Goal: Navigation & Orientation: Find specific page/section

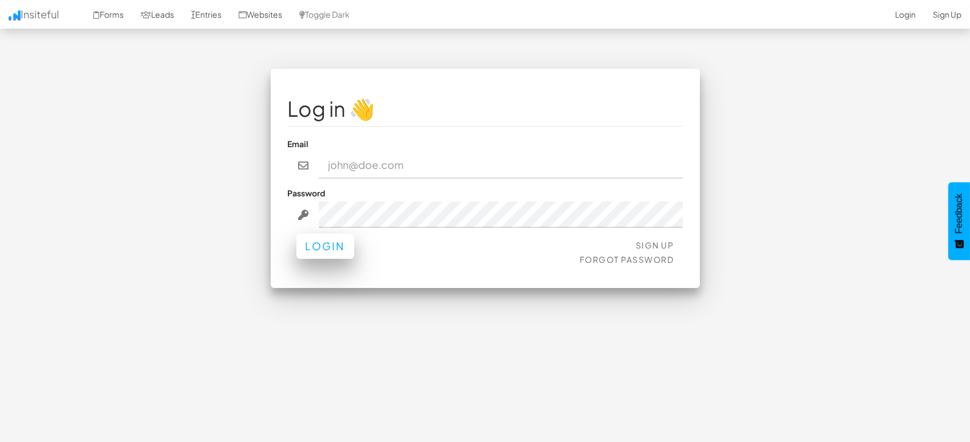
type input "marketing@mapsted.com"
click at [329, 240] on button "Login" at bounding box center [326, 246] width 58 height 25
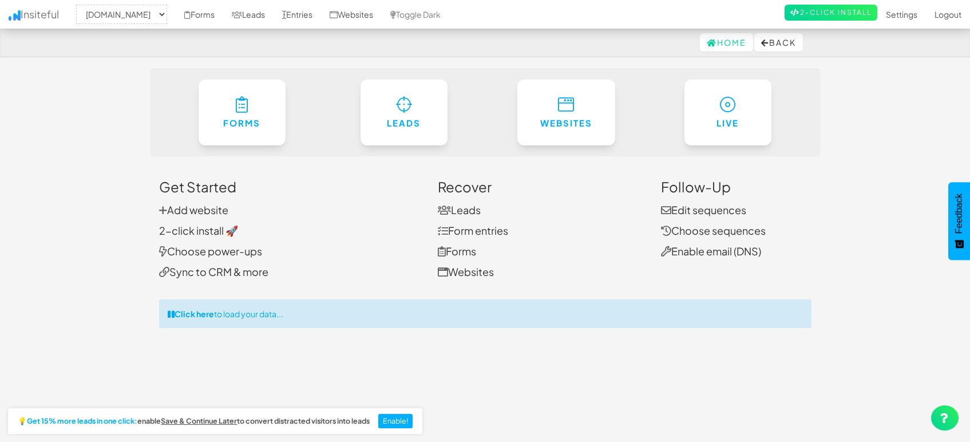
select select "1505"
click at [249, 12] on link "Leads" at bounding box center [248, 14] width 50 height 29
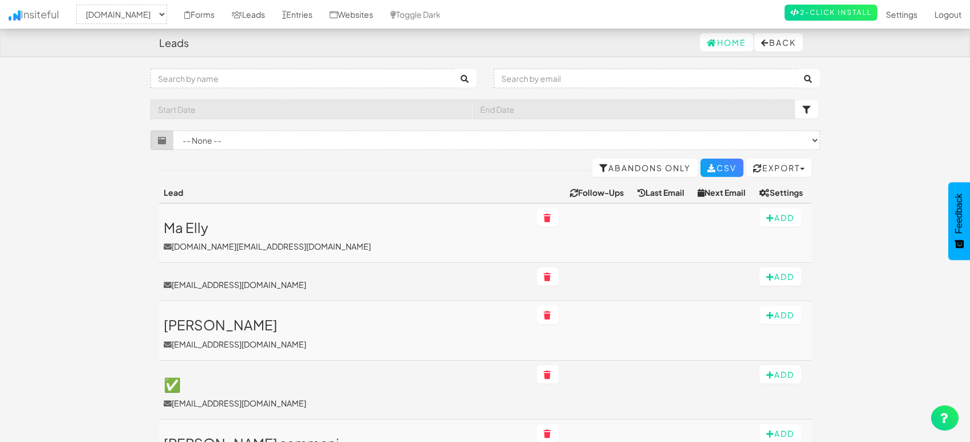
select select "1505"
click at [294, 19] on link "Entries" at bounding box center [298, 14] width 48 height 29
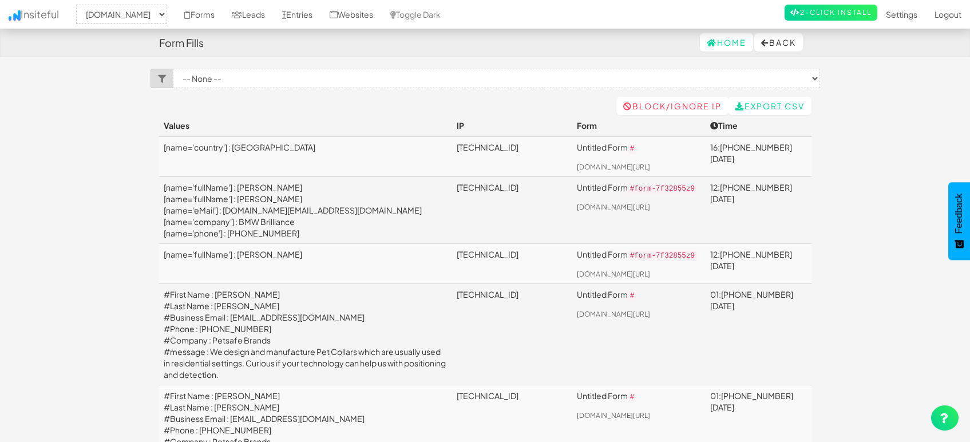
select select "1505"
